Goal: Find specific page/section: Find specific page/section

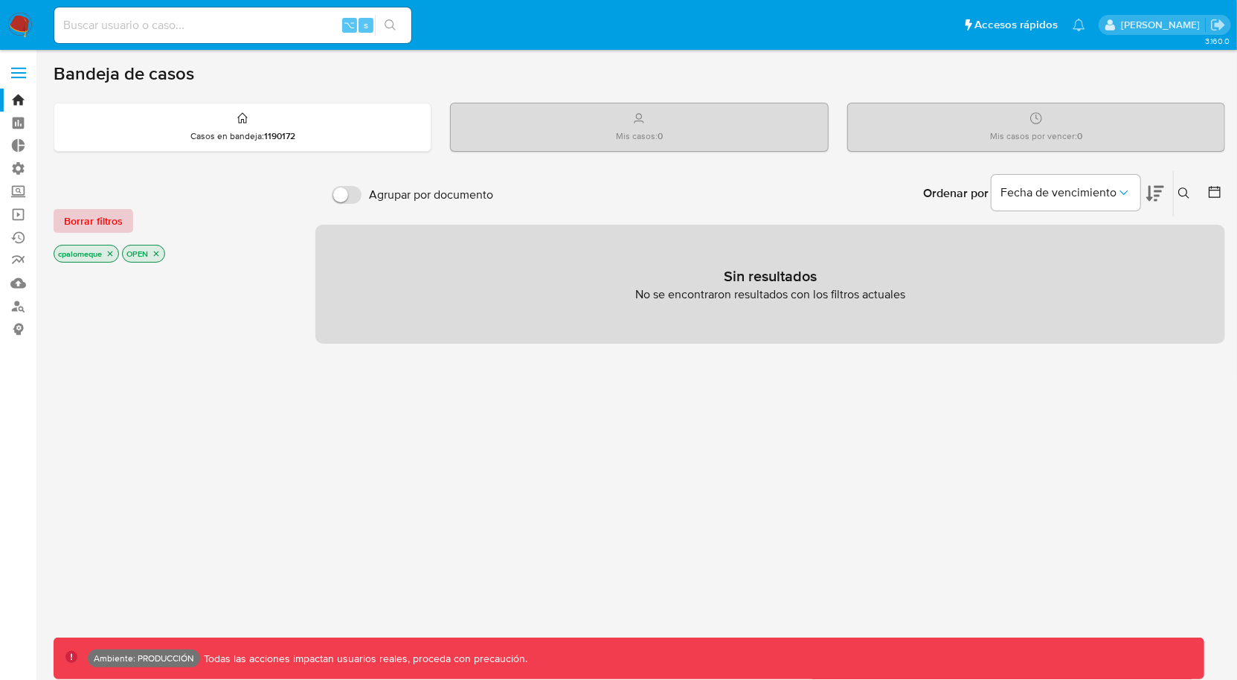
click at [94, 223] on span "Borrar filtros" at bounding box center [93, 220] width 59 height 21
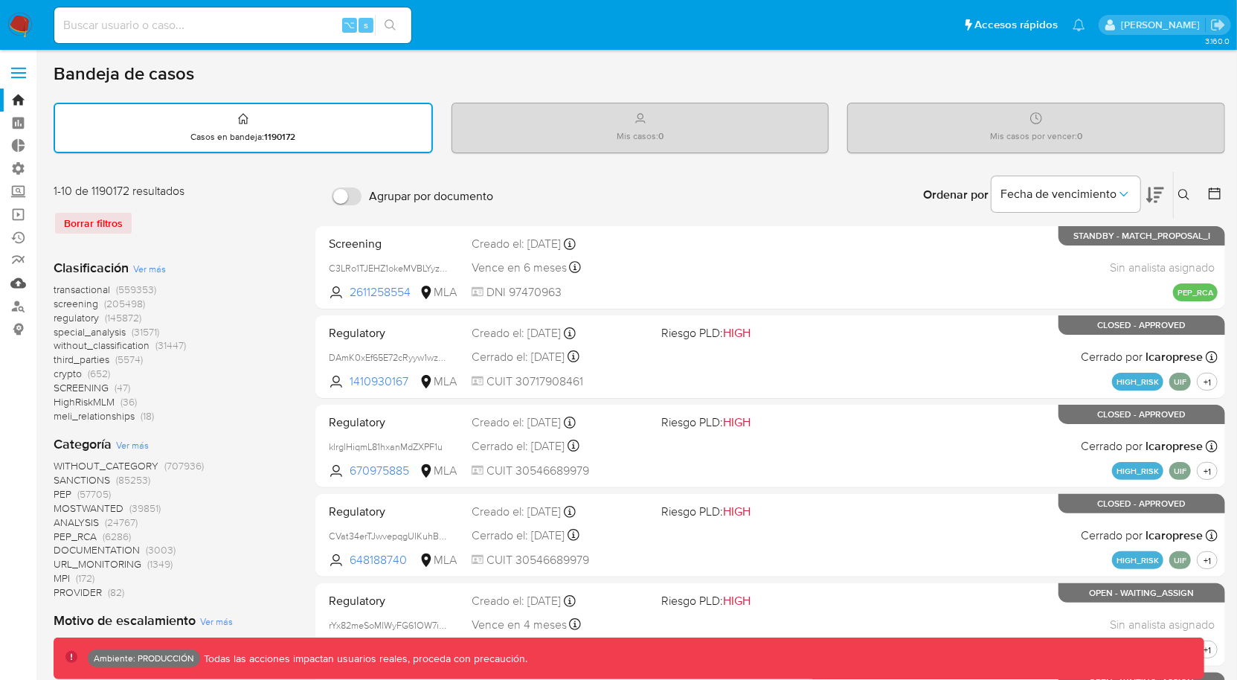
click at [16, 282] on link "Mulan" at bounding box center [88, 282] width 177 height 23
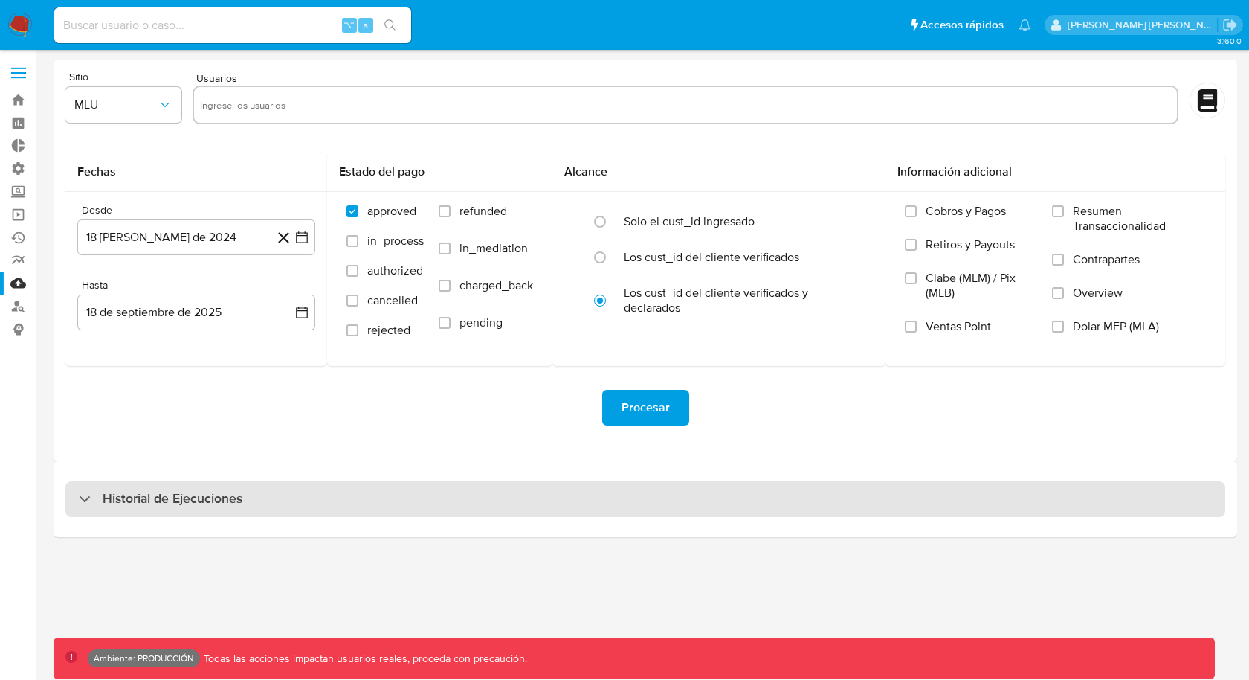
click at [231, 512] on div "Historial de Ejecuciones" at bounding box center [645, 499] width 1160 height 36
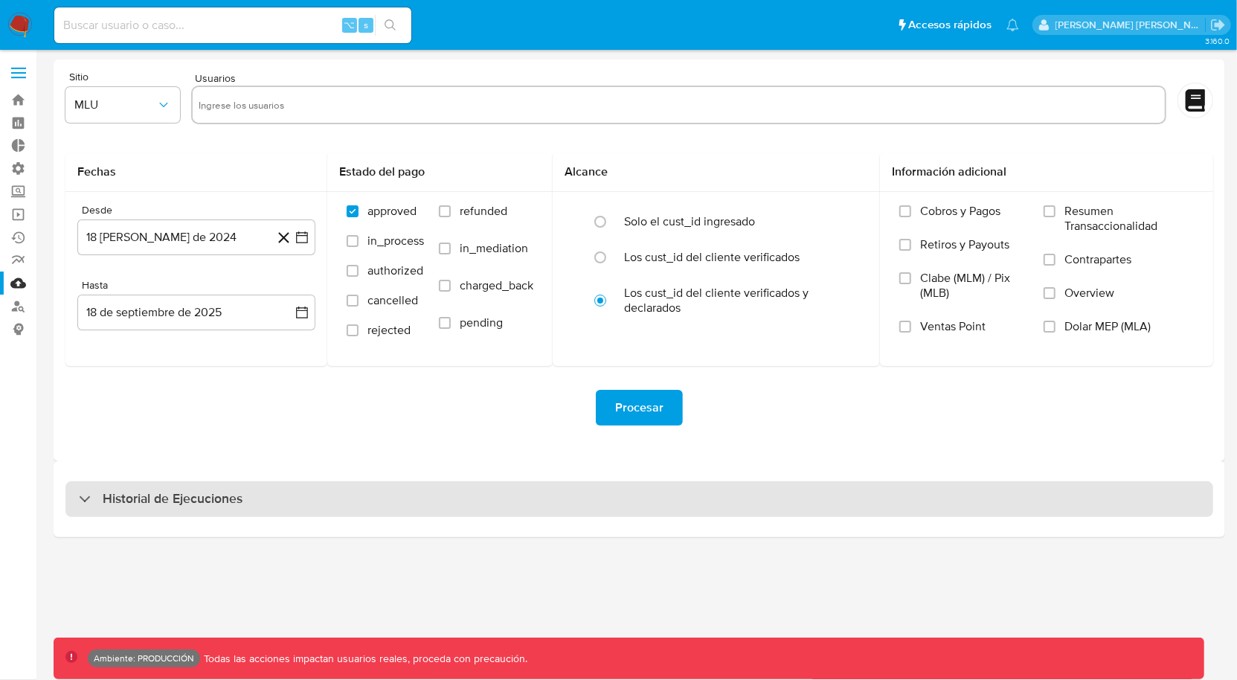
select select "10"
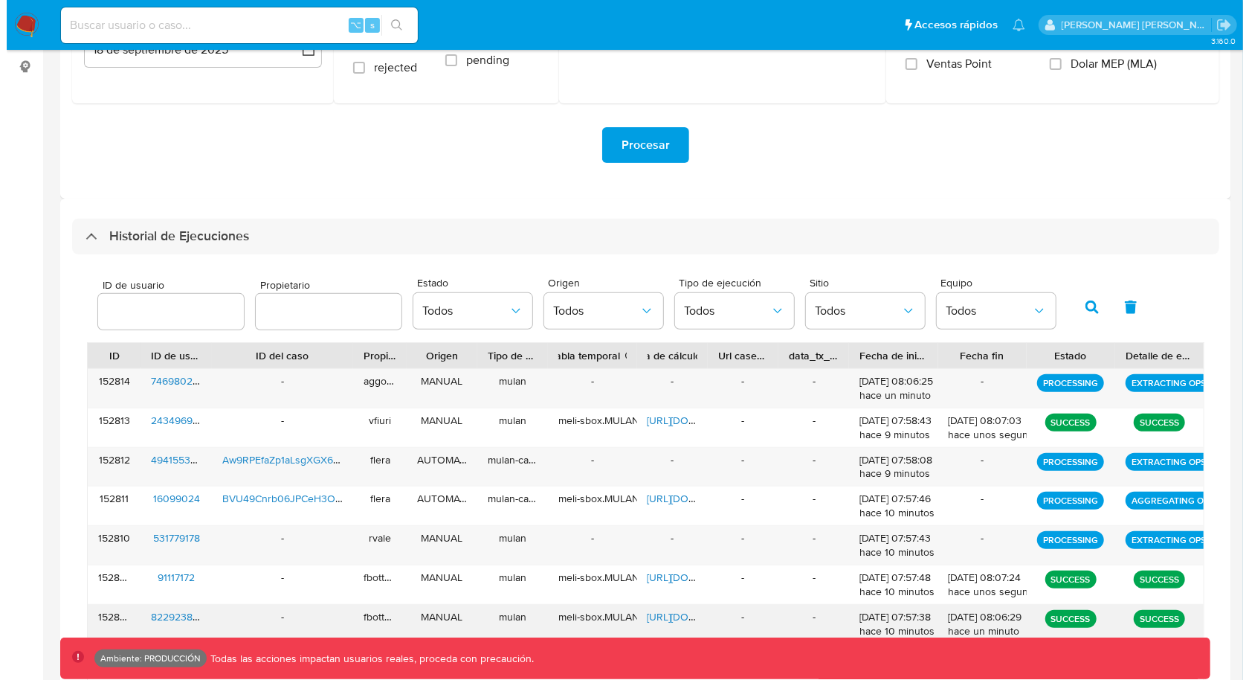
scroll to position [252, 0]
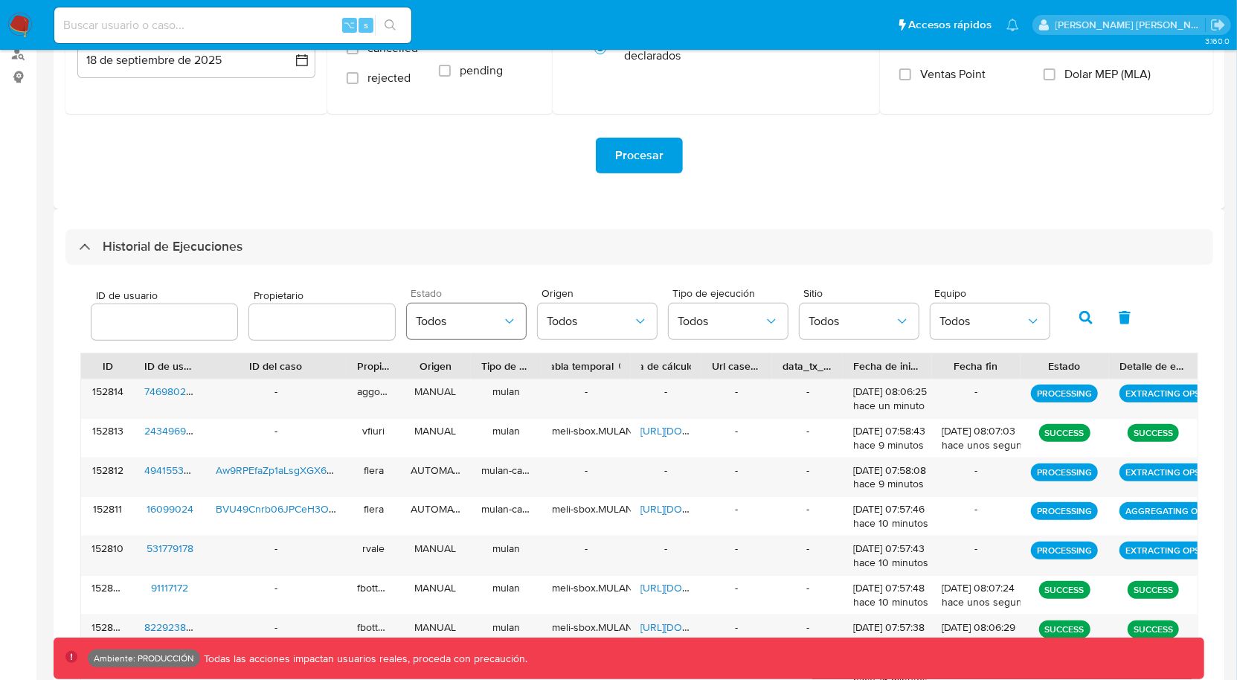
click at [478, 320] on span "Todos" at bounding box center [459, 321] width 86 height 15
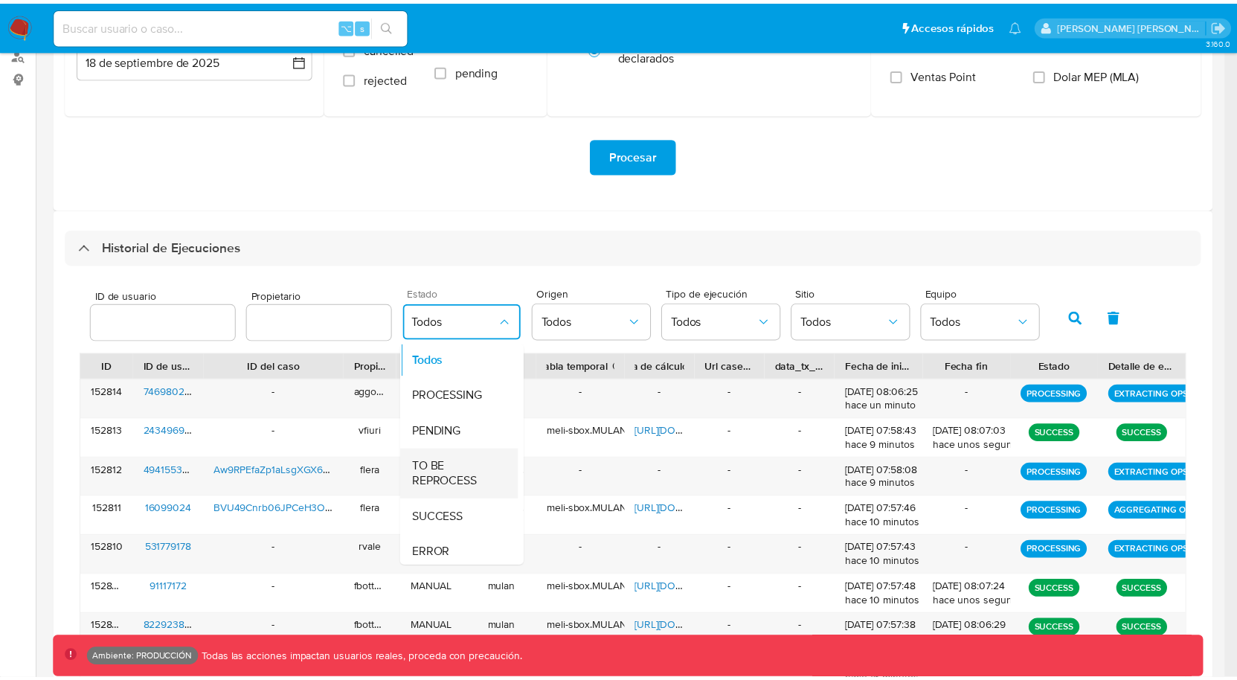
scroll to position [3, 0]
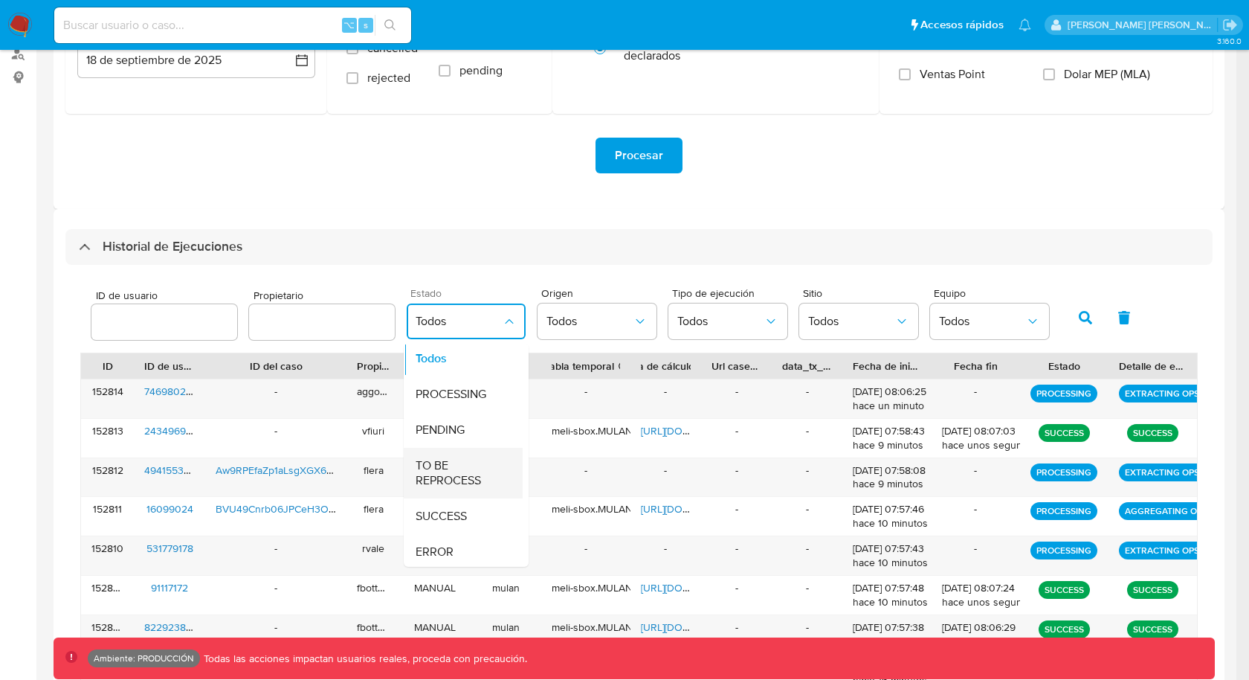
click at [449, 477] on span "TO BE REPROCESS" at bounding box center [459, 473] width 86 height 30
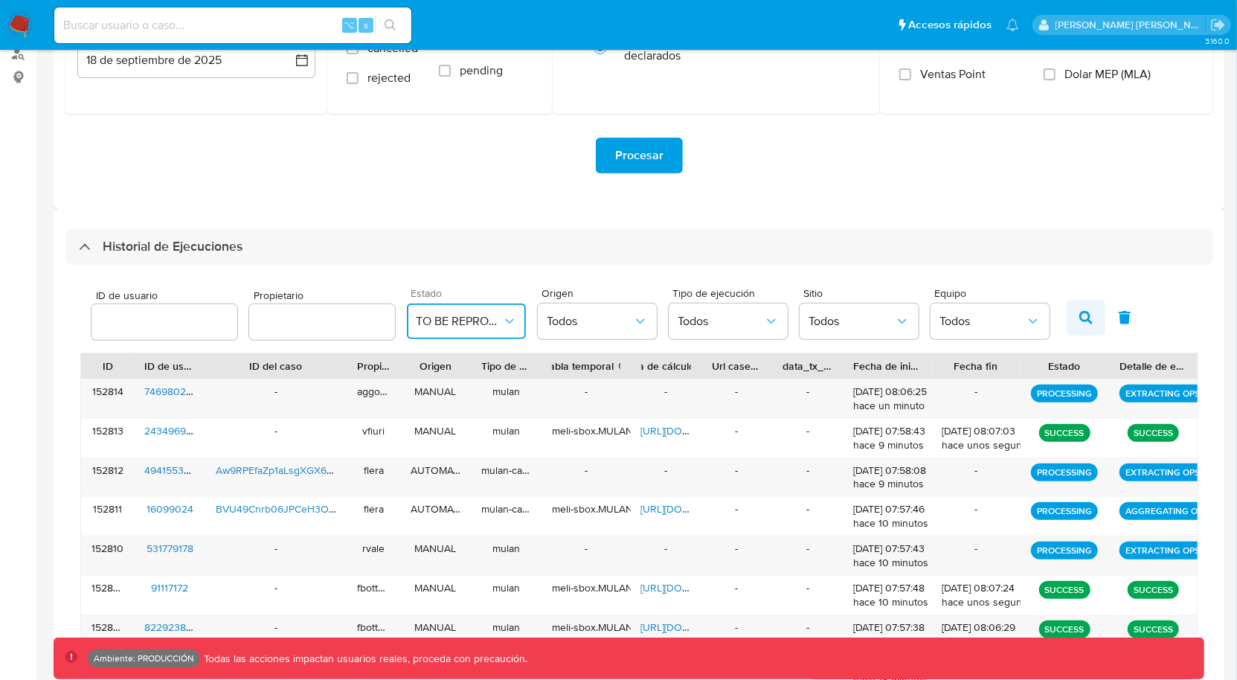
click at [1079, 312] on icon "button" at bounding box center [1085, 317] width 13 height 13
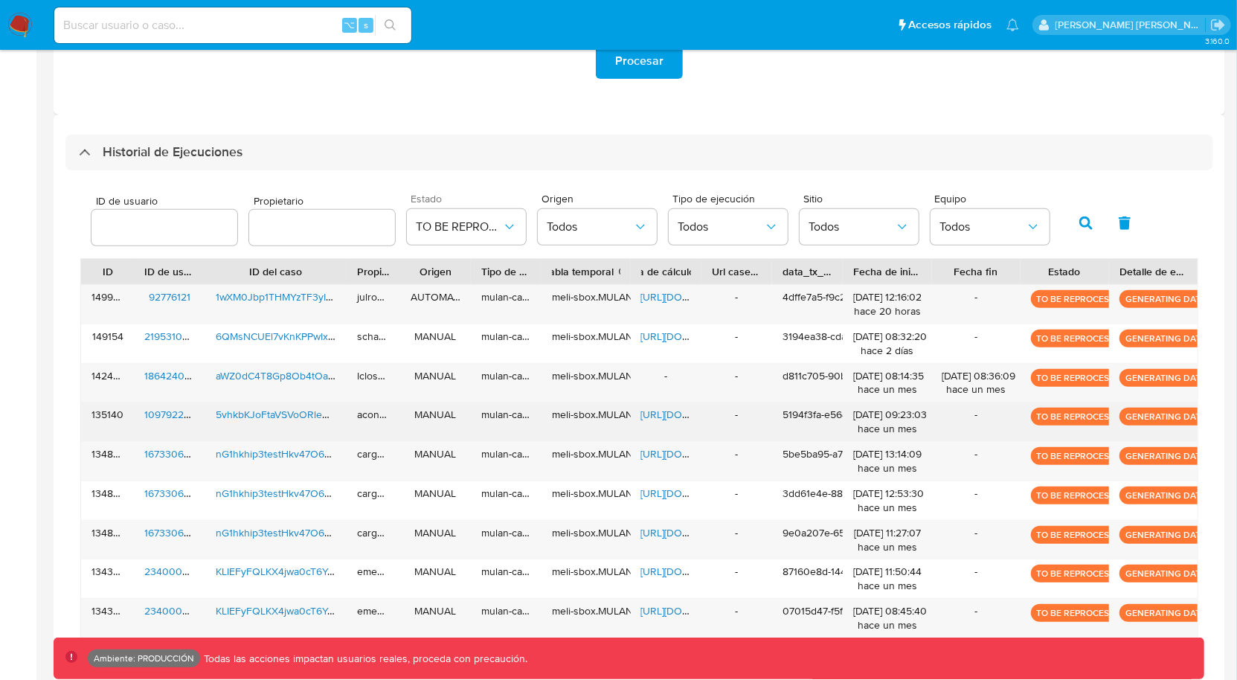
scroll to position [434, 0]
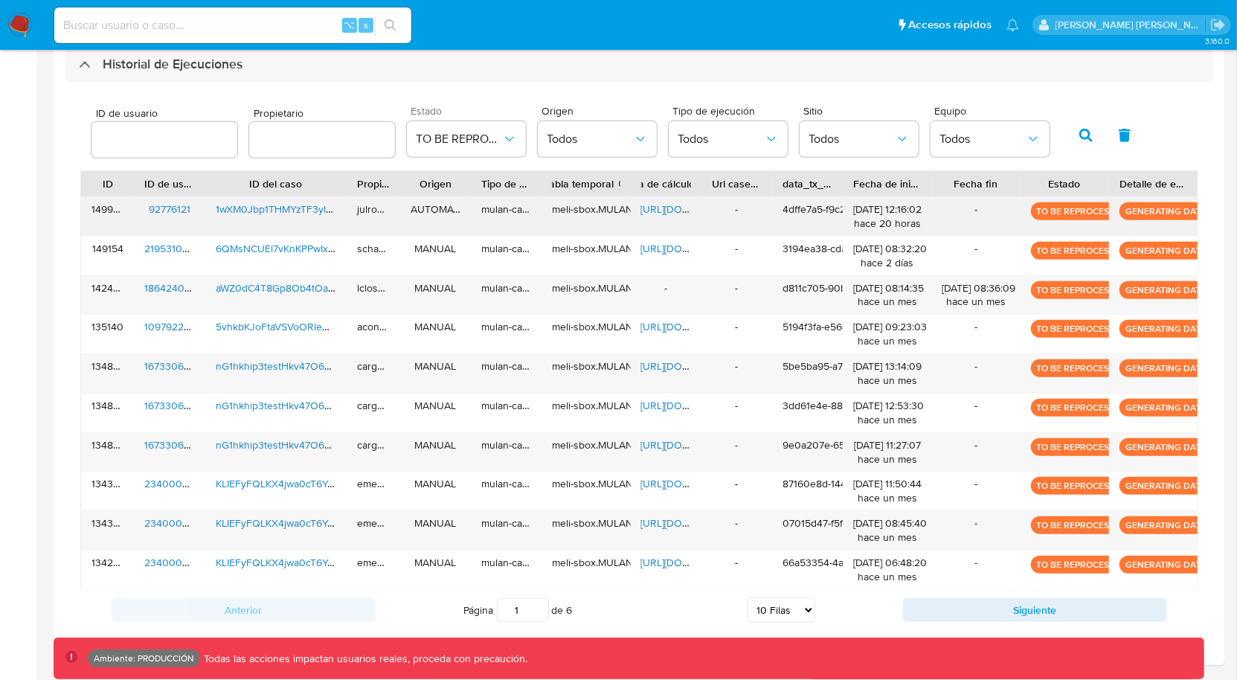
click at [1167, 208] on p "GENERATING DATA COLLECTOR" at bounding box center [1191, 211] width 145 height 18
drag, startPoint x: 143, startPoint y: 205, endPoint x: 219, endPoint y: 203, distance: 76.6
click at [219, 203] on div "149975 92776121 1wXM0Jbp1THMYzTF3yI0MUwK julrodriguez AUTOMATIC mulan-caselog m…" at bounding box center [639, 216] width 1116 height 39
